Goal: Task Accomplishment & Management: Use online tool/utility

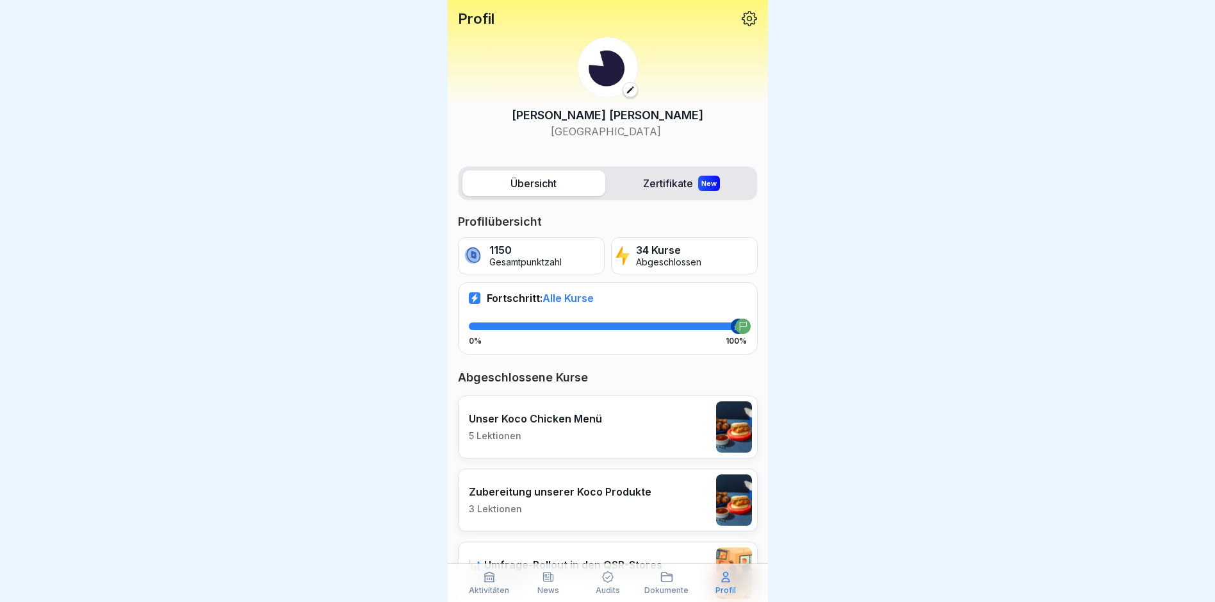
click at [602, 600] on div "Aktivitäten News Audits Dokumente Profil" at bounding box center [608, 582] width 320 height 38
click at [609, 587] on p "Audits" at bounding box center [608, 590] width 24 height 9
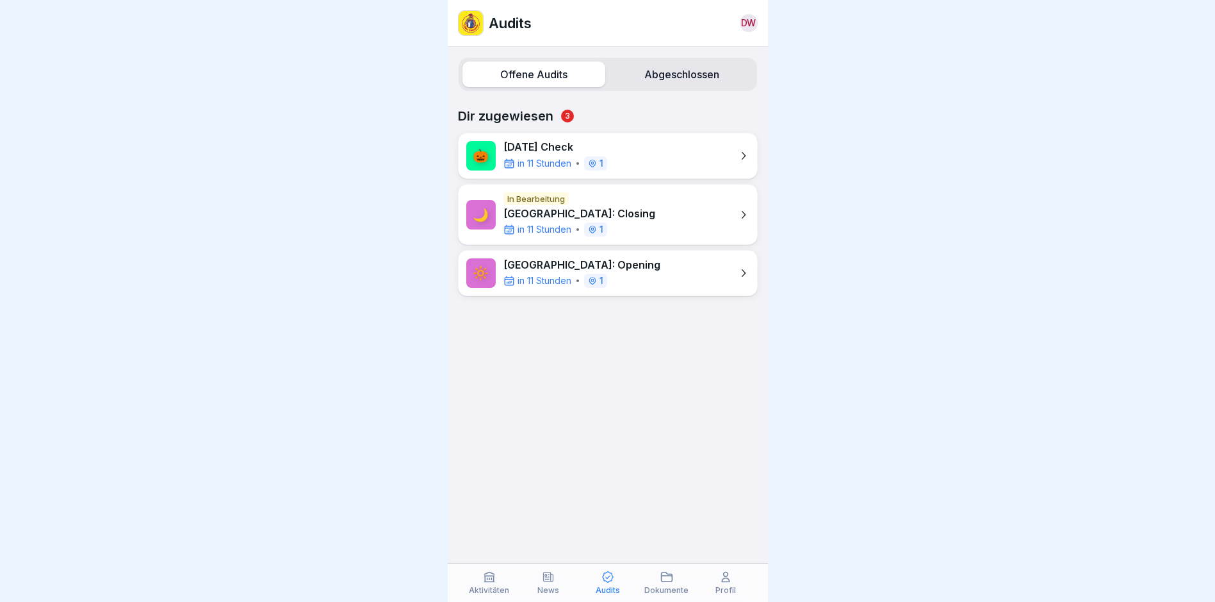
click at [648, 152] on div "🎃 [DATE] Check in 11 Stunden 1" at bounding box center [608, 156] width 300 height 46
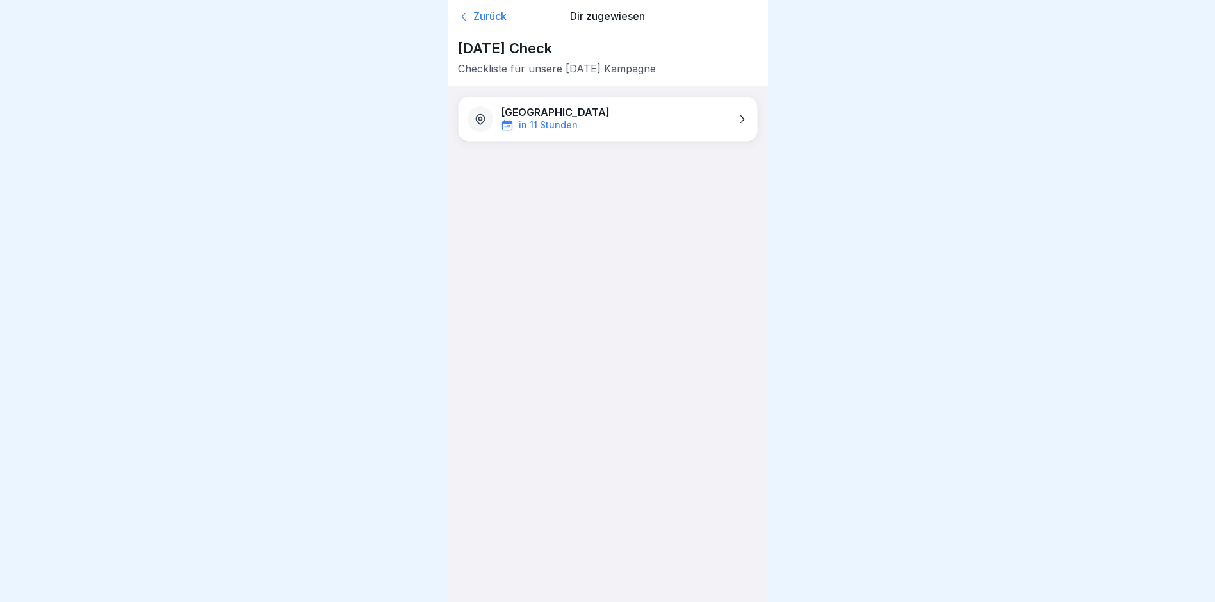
click at [658, 123] on div "[GEOGRAPHIC_DATA] in 11 Stunden" at bounding box center [608, 119] width 299 height 44
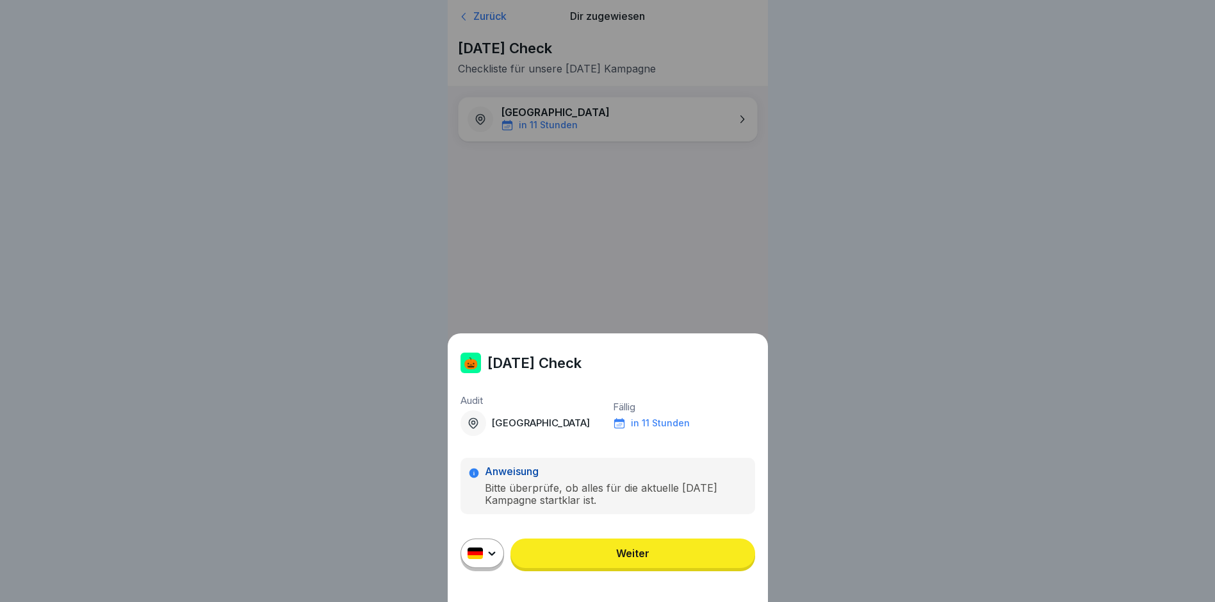
click at [635, 568] on link "Weiter" at bounding box center [633, 552] width 245 height 29
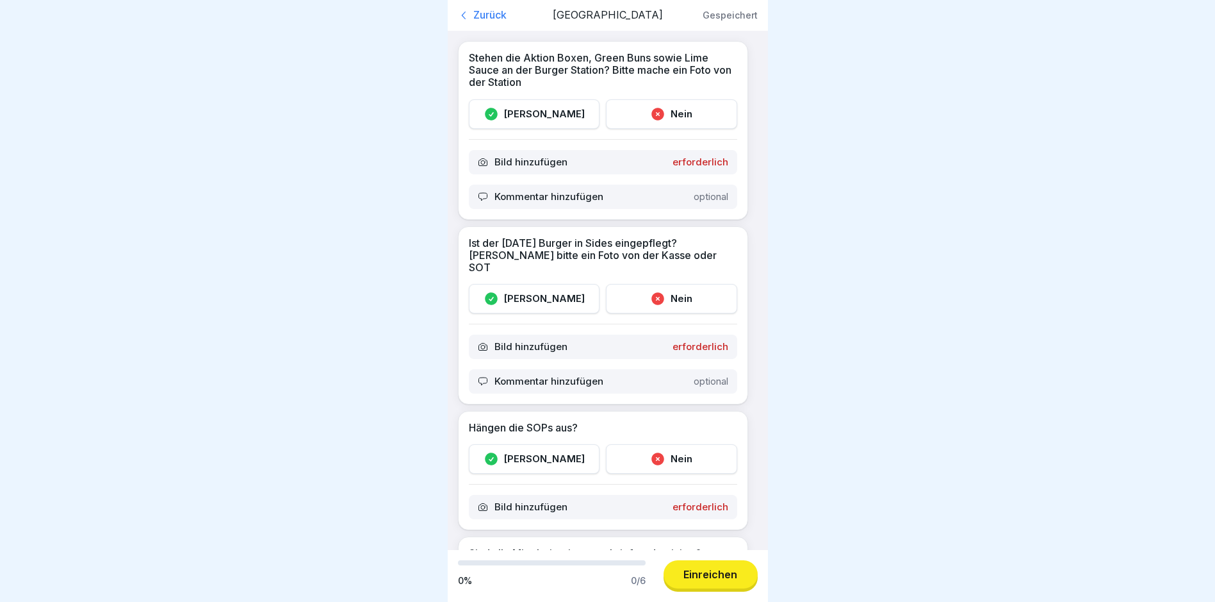
click at [552, 117] on div "[PERSON_NAME]" at bounding box center [534, 113] width 131 height 29
click at [596, 177] on div "Stehen die Aktion Boxen, Green Buns sowie Lime Sauce an der Burger Station? Bit…" at bounding box center [603, 130] width 290 height 179
click at [605, 166] on div "Bild hinzufügen erforderlich" at bounding box center [603, 162] width 268 height 24
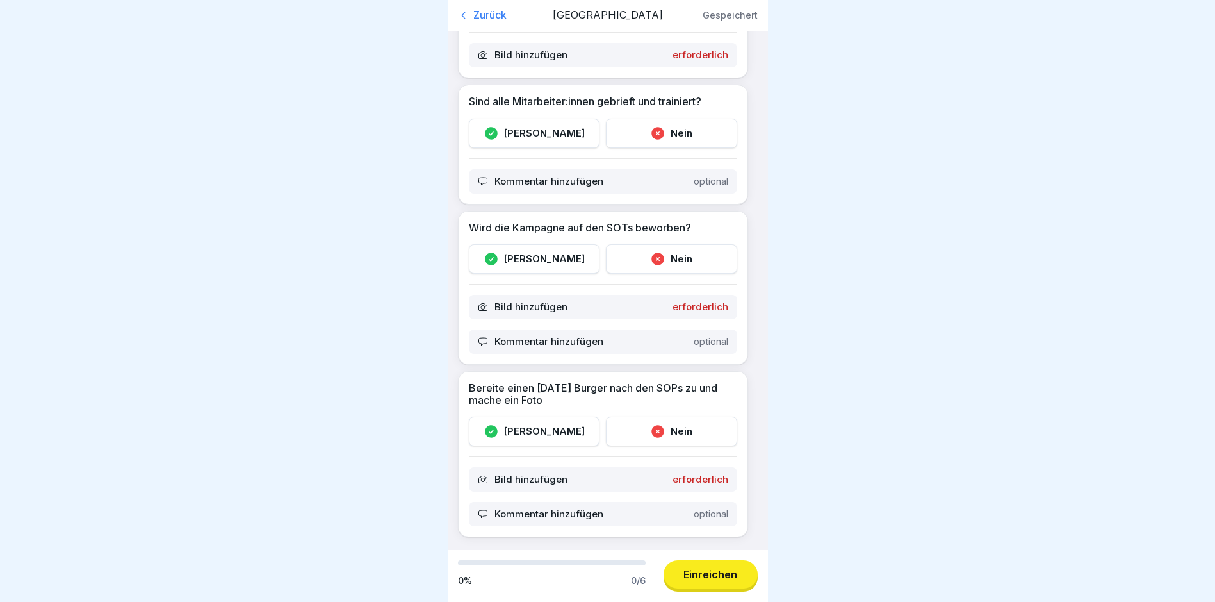
scroll to position [10, 0]
